Goal: Task Accomplishment & Management: Manage account settings

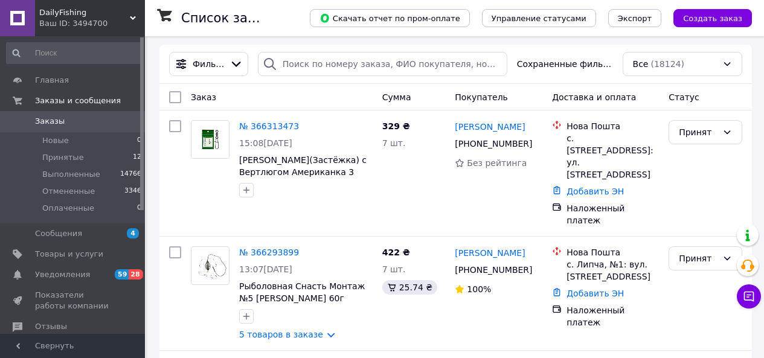
scroll to position [60, 0]
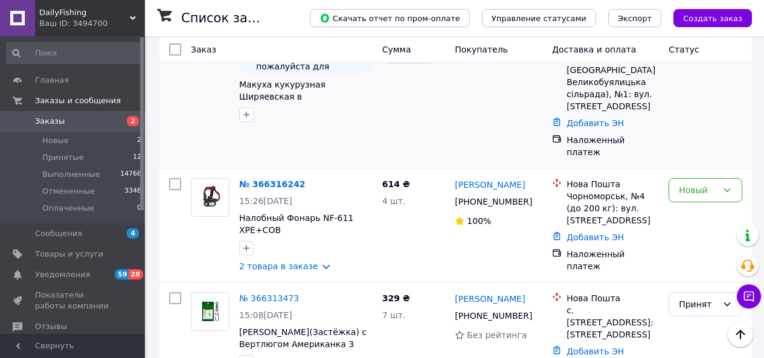
scroll to position [181, 0]
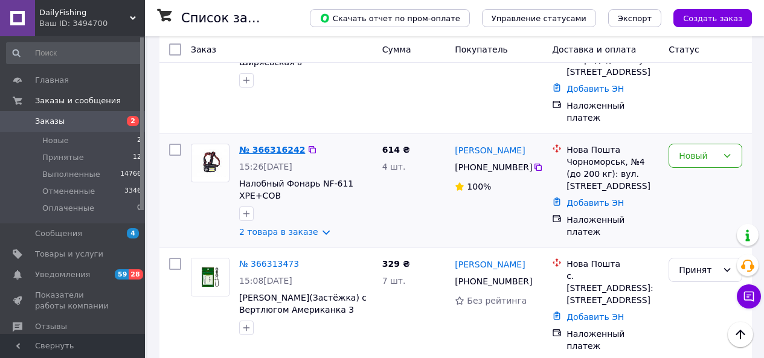
click at [272, 145] on link "№ 366316242" at bounding box center [272, 150] width 66 height 10
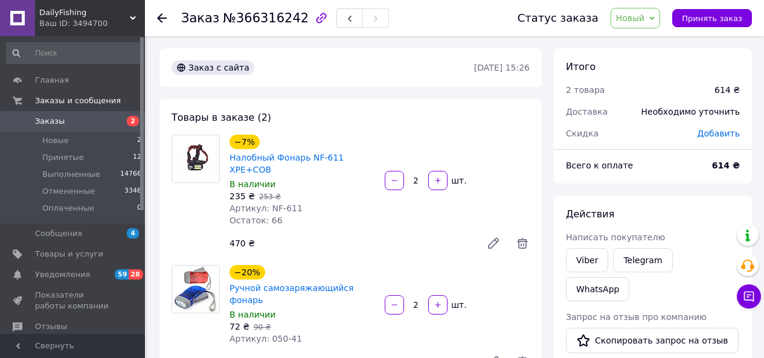
click at [155, 16] on div "Заказ №366316242 Статус заказа Новый Принят Выполнен Отменен Оплаченный Принять…" at bounding box center [454, 18] width 619 height 36
click at [160, 16] on use at bounding box center [162, 18] width 10 height 10
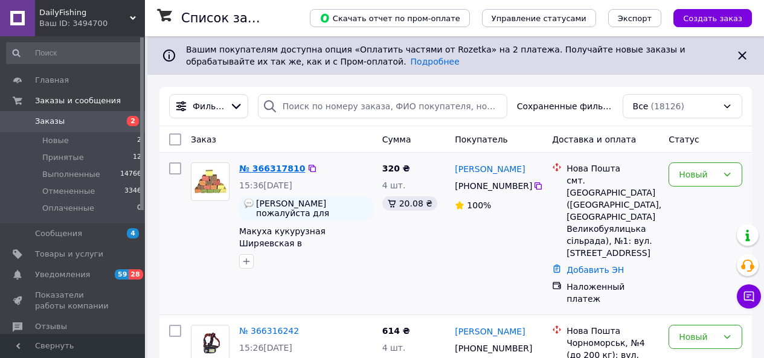
click at [274, 166] on link "№ 366317810" at bounding box center [272, 169] width 66 height 10
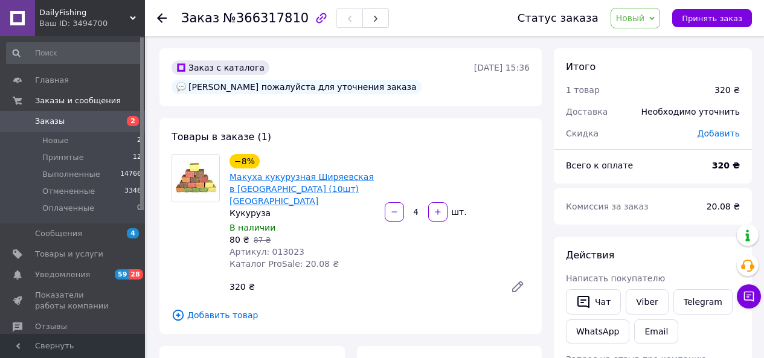
click at [282, 172] on link "Макуха кукурузная Ширяевская в кубиках (10шт) Кукуруза" at bounding box center [302, 189] width 144 height 34
click at [655, 16] on icon at bounding box center [651, 18] width 5 height 5
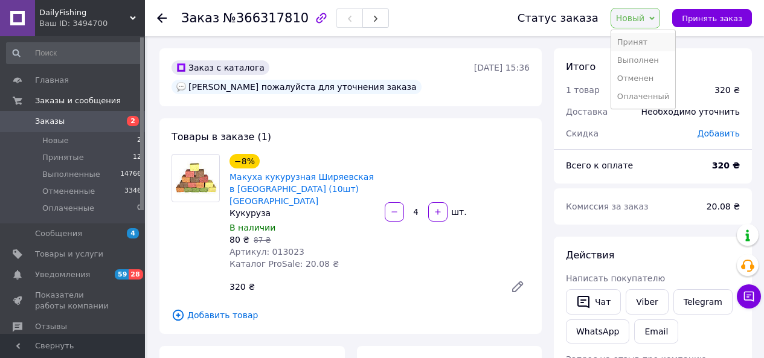
click at [645, 40] on li "Принят" at bounding box center [643, 42] width 64 height 18
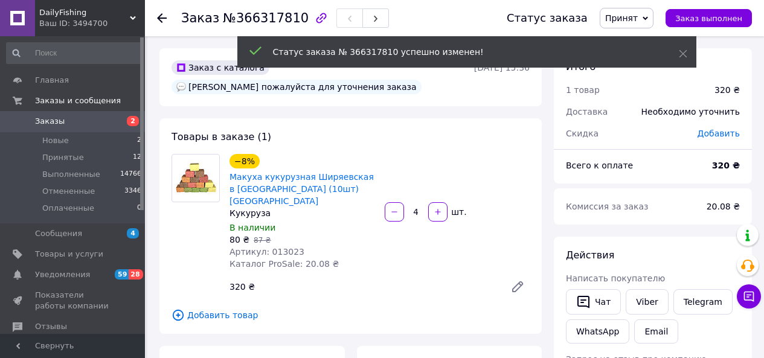
click at [162, 16] on icon at bounding box center [162, 18] width 10 height 10
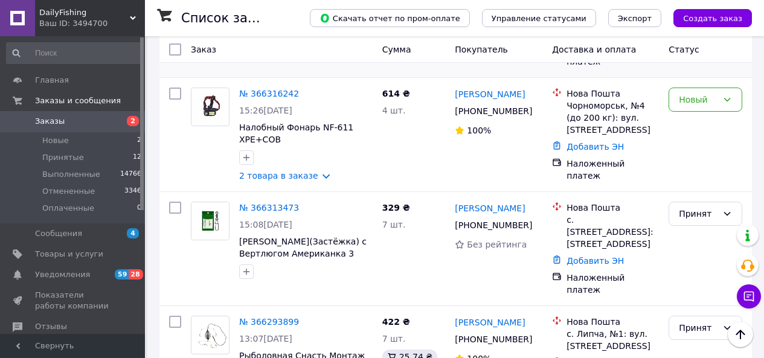
scroll to position [242, 0]
